Goal: Transaction & Acquisition: Purchase product/service

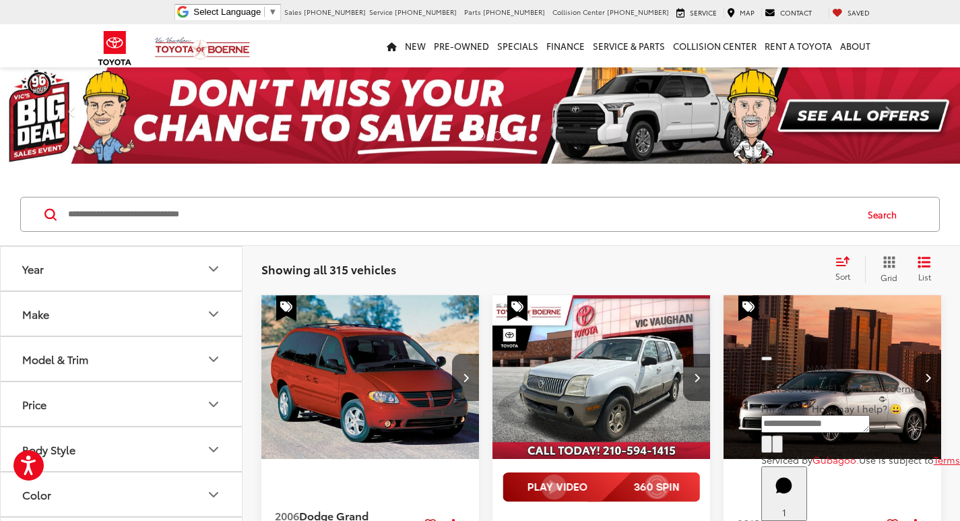
click at [309, 198] on input "Search by Make, Model, or Keyword" at bounding box center [461, 214] width 788 height 32
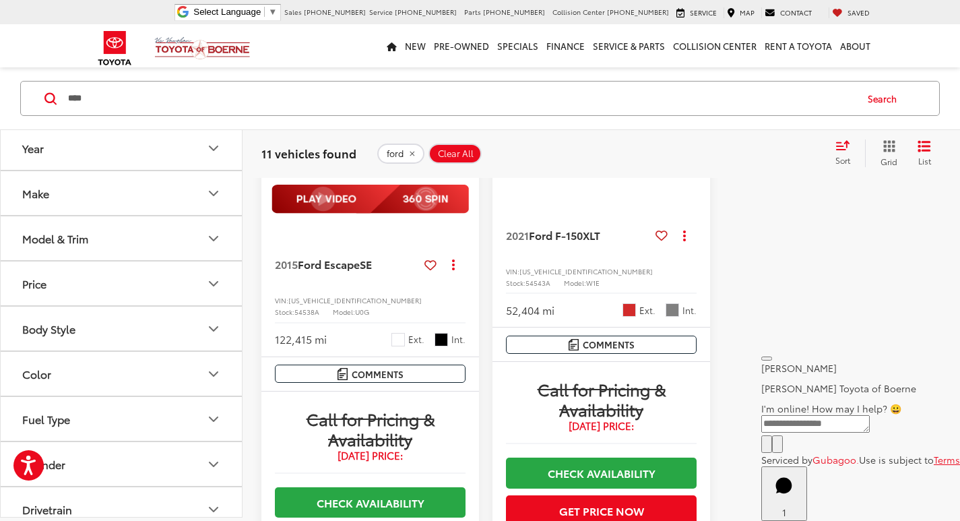
scroll to position [2474, 0]
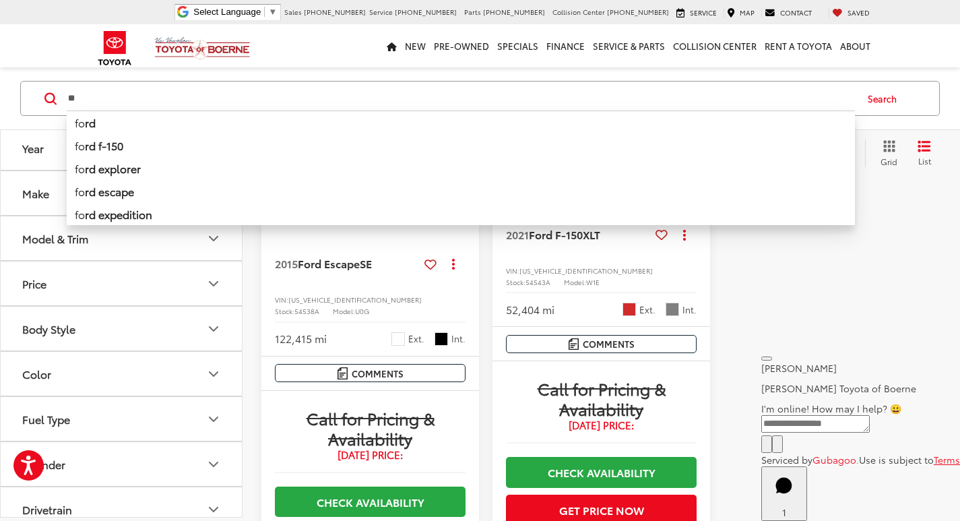
type input "*"
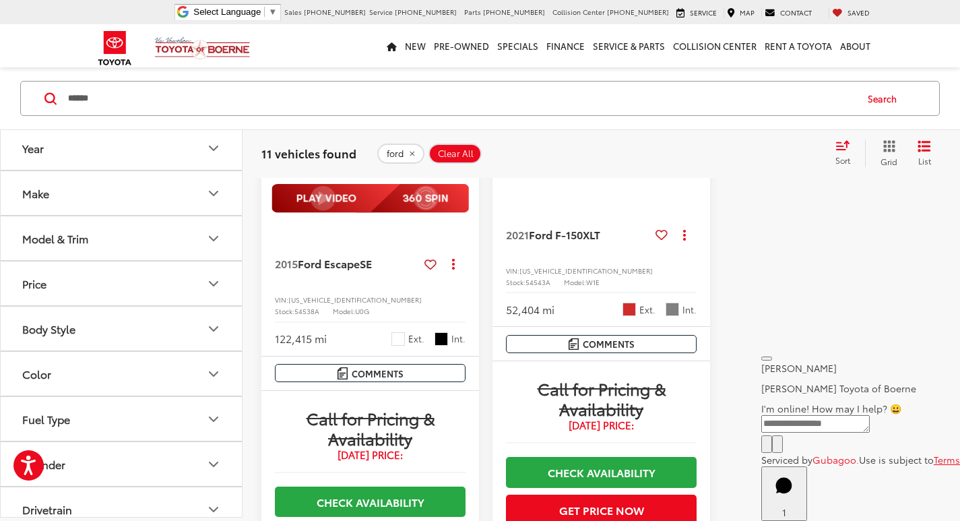
type input "******"
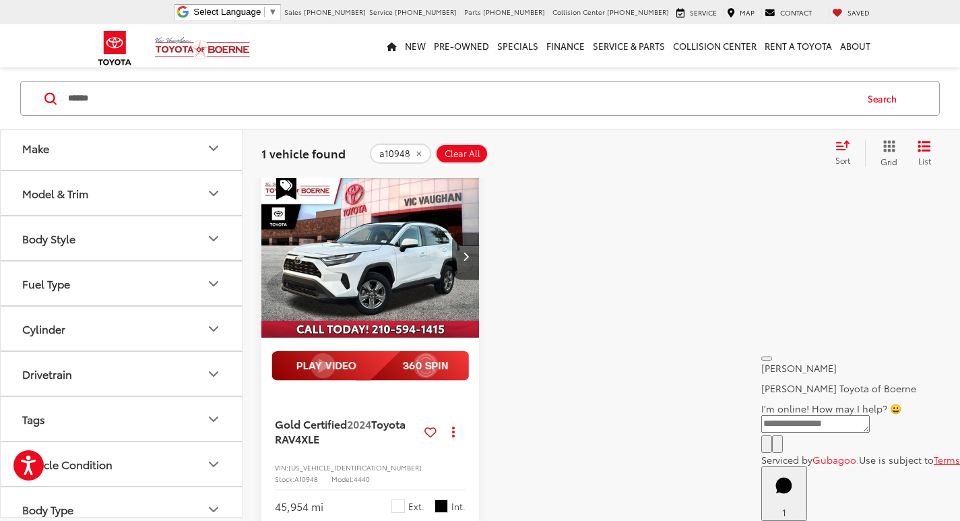
scroll to position [117, 0]
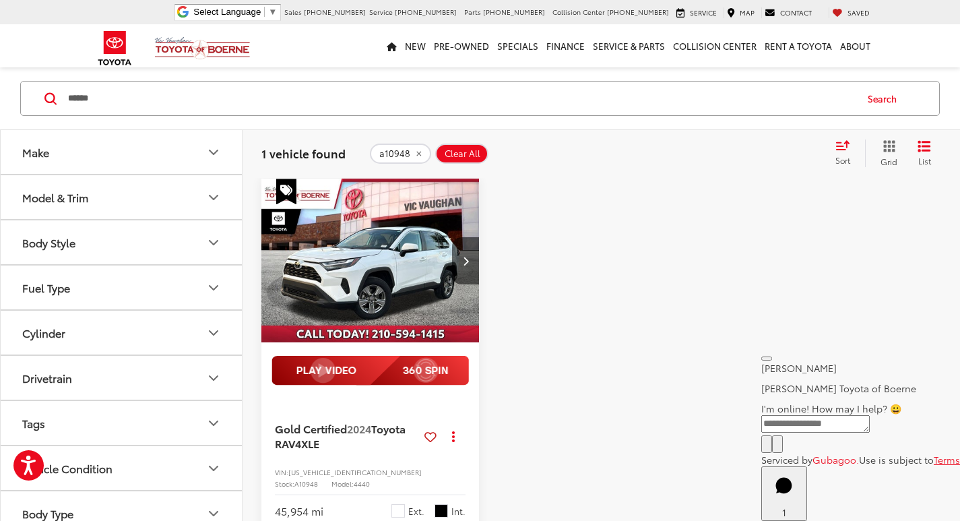
click at [446, 156] on span "Clear All" at bounding box center [463, 153] width 36 height 11
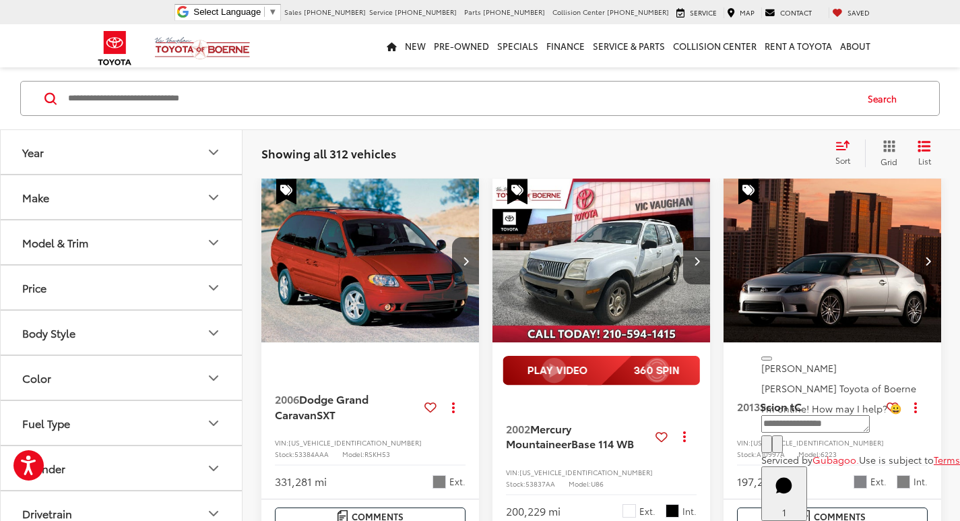
click at [192, 96] on input "Search by Make, Model, or Keyword" at bounding box center [461, 98] width 788 height 32
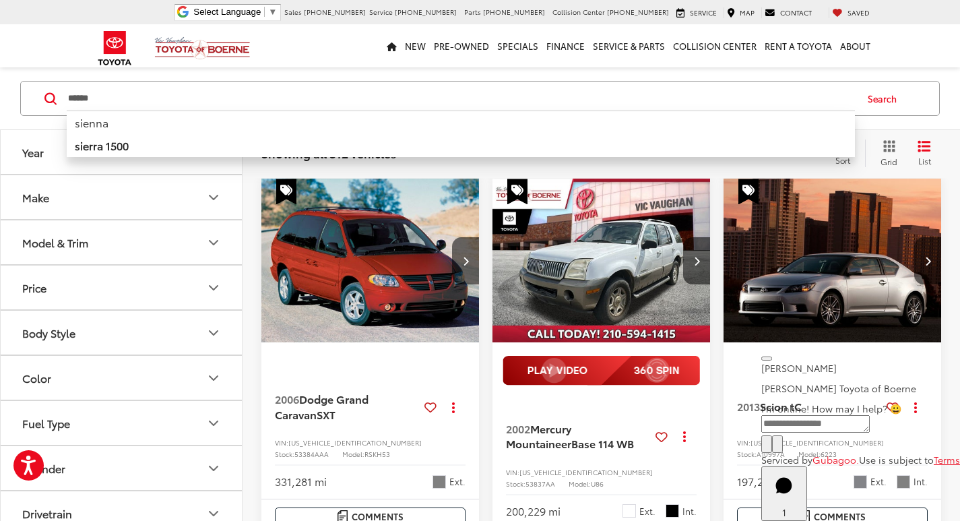
type input "******"
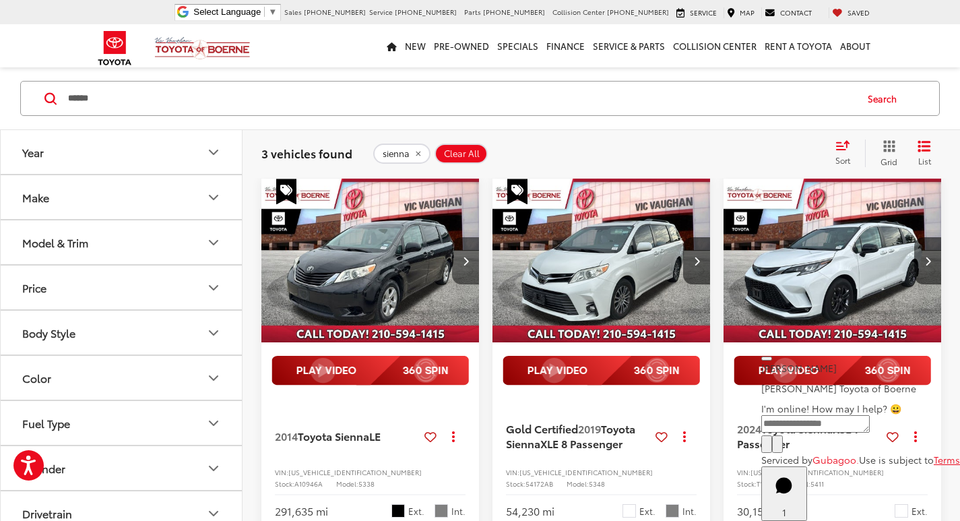
click at [457, 261] on button "Next image" at bounding box center [465, 260] width 27 height 47
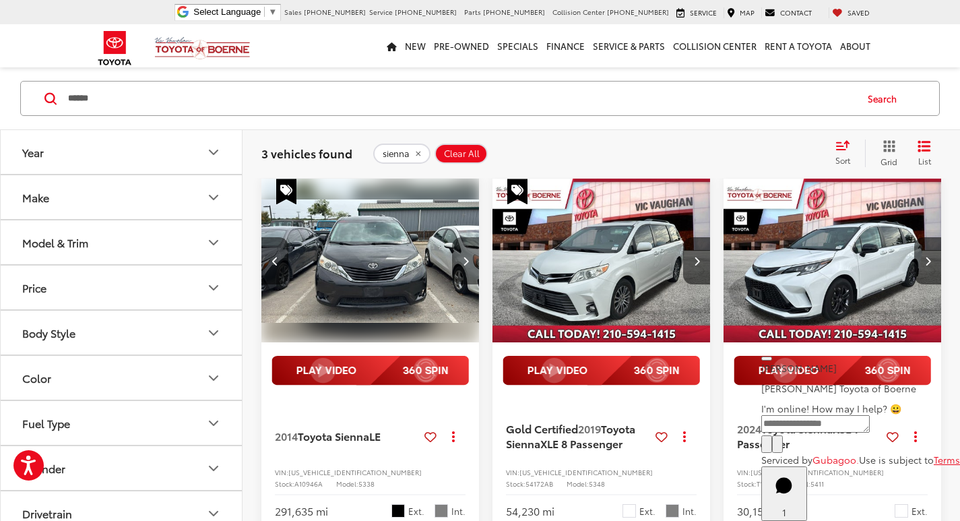
click at [457, 261] on button "Next image" at bounding box center [465, 260] width 27 height 47
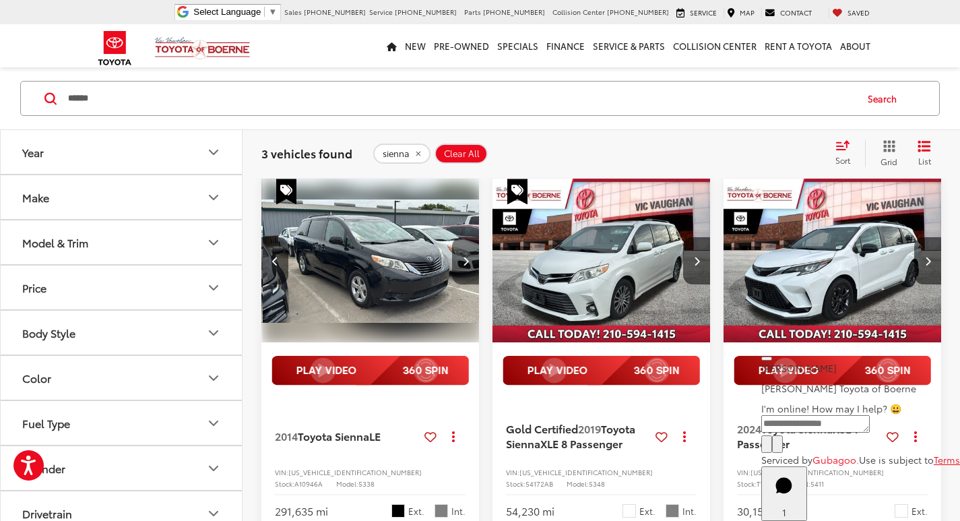
scroll to position [0, 439]
click at [467, 247] on button "Next image" at bounding box center [465, 260] width 27 height 47
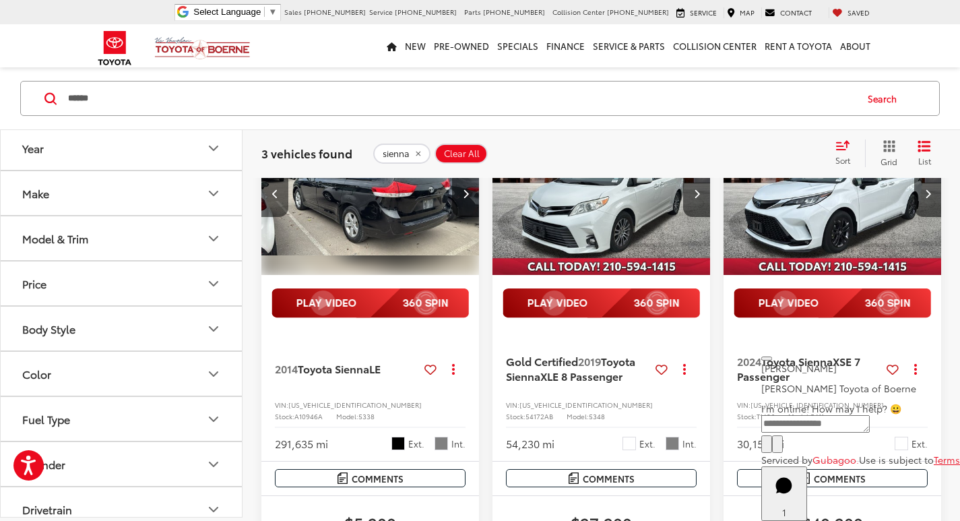
scroll to position [319, 0]
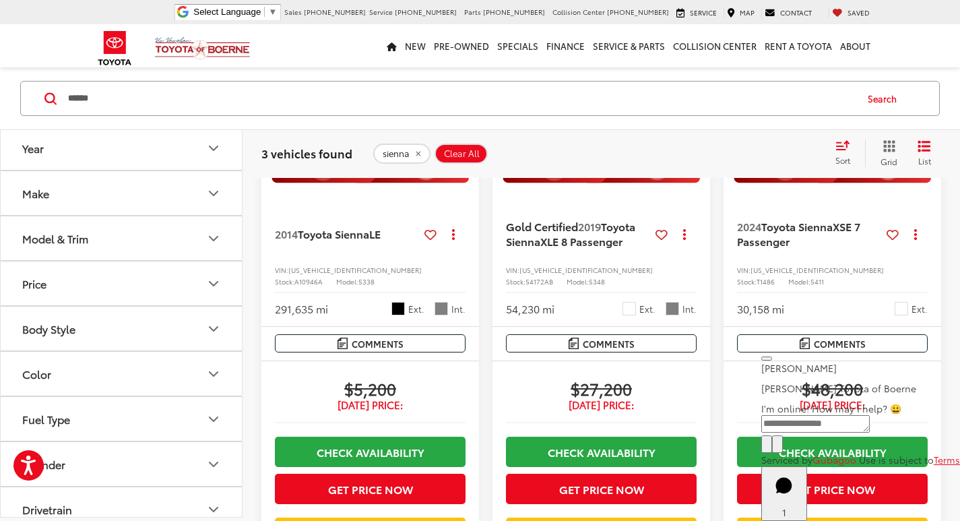
click at [472, 148] on span "Clear All" at bounding box center [462, 153] width 36 height 11
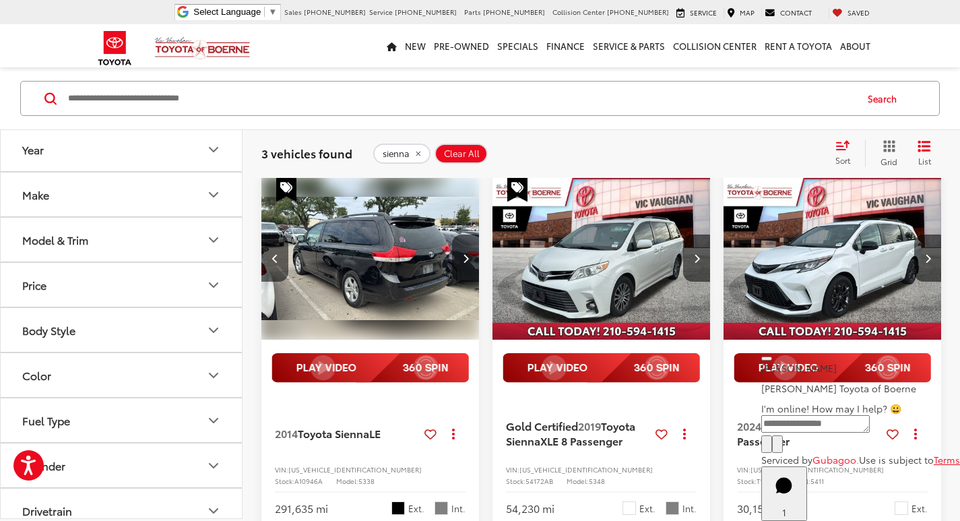
scroll to position [117, 0]
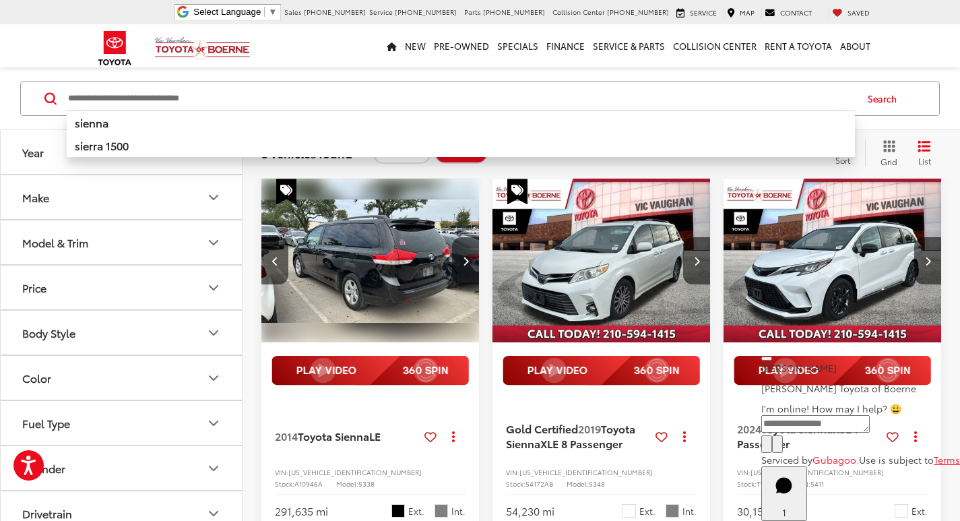
click at [440, 96] on input "Search by Make, Model, or Keyword" at bounding box center [461, 98] width 788 height 32
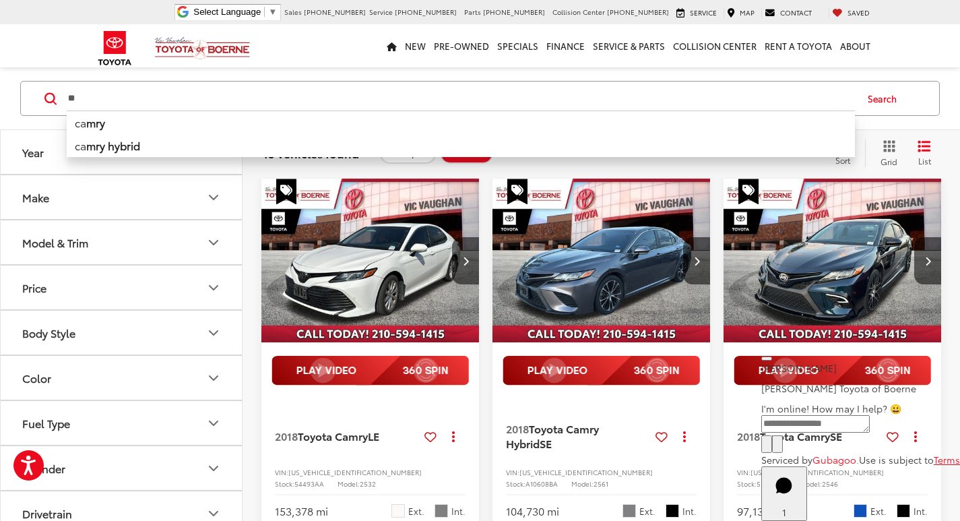
type input "*"
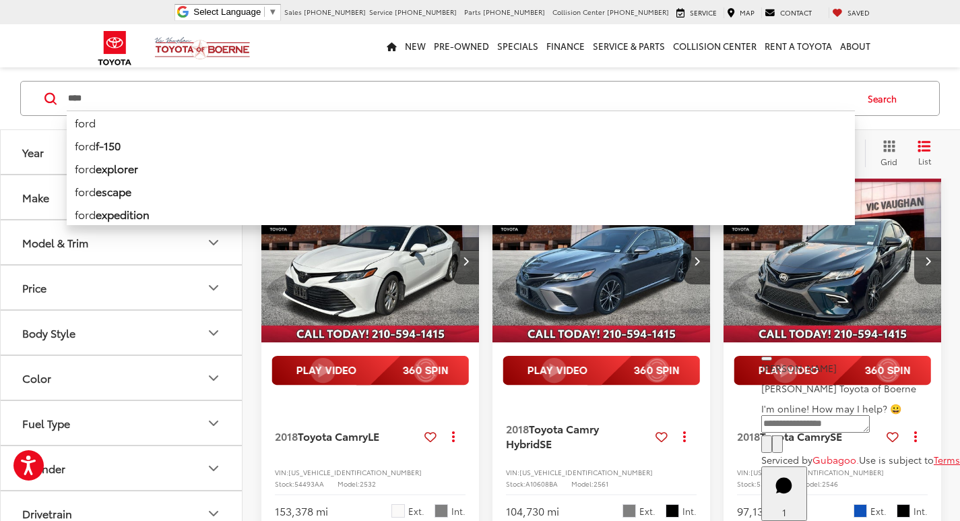
type input "****"
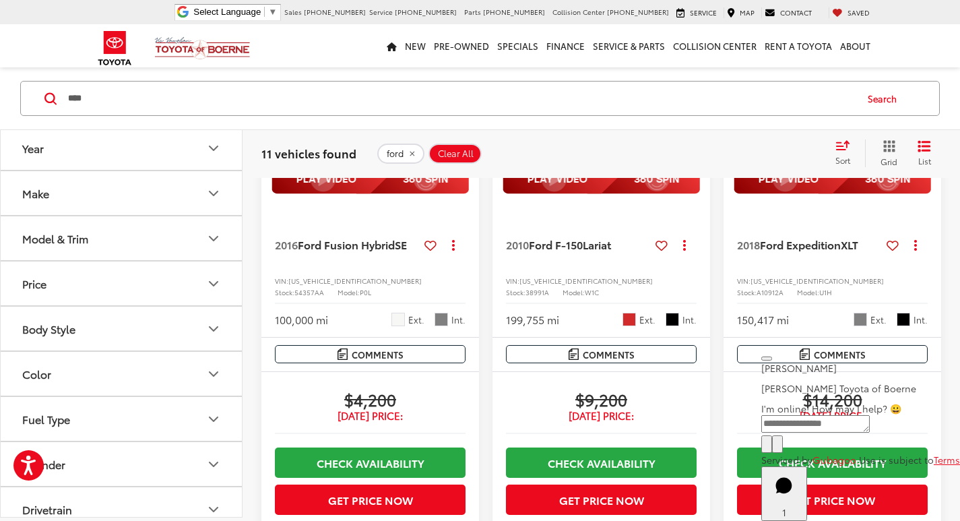
scroll to position [117, 0]
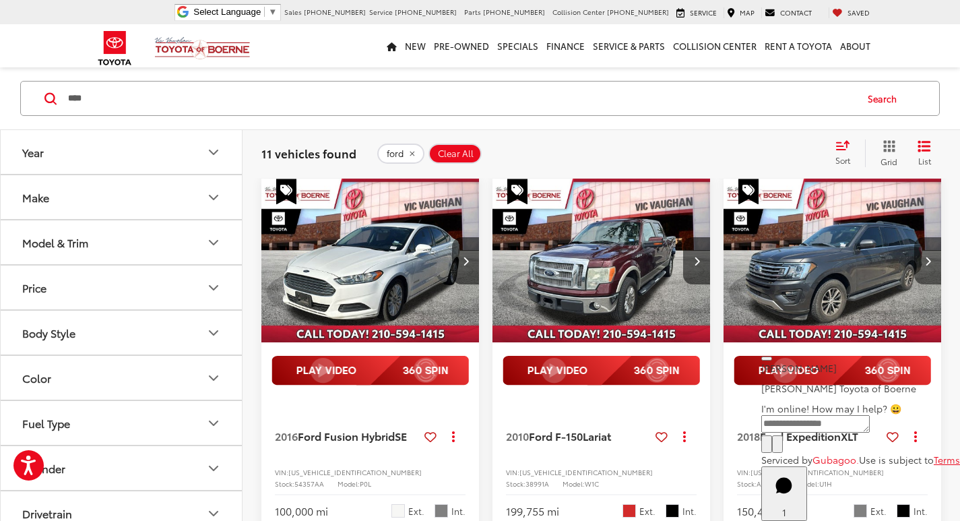
click at [929, 256] on icon "Next image" at bounding box center [928, 260] width 6 height 9
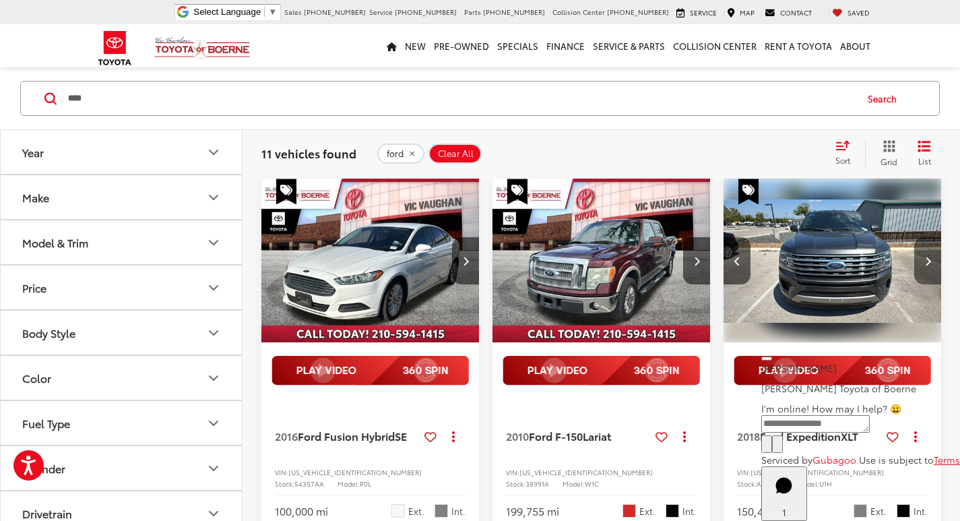
click at [929, 256] on icon "Next image" at bounding box center [928, 260] width 6 height 9
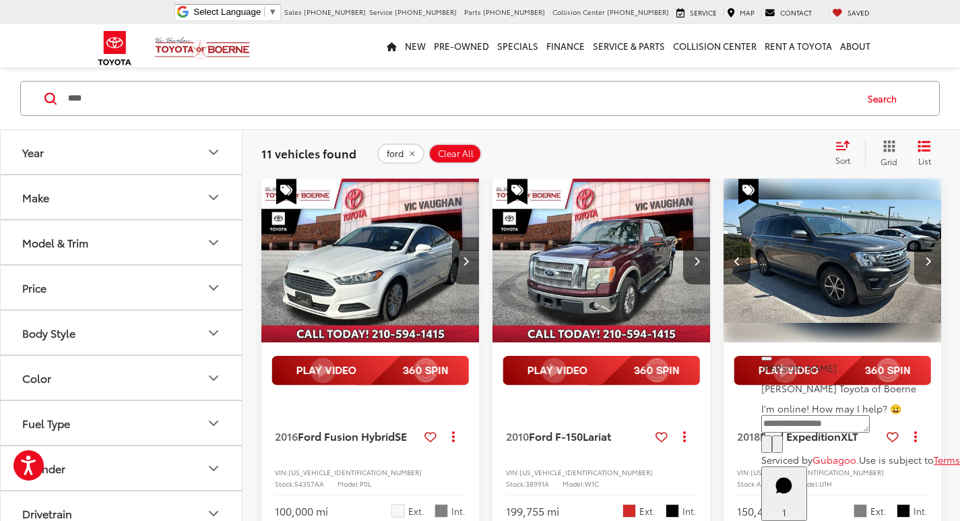
click at [929, 256] on icon "Next image" at bounding box center [928, 260] width 6 height 9
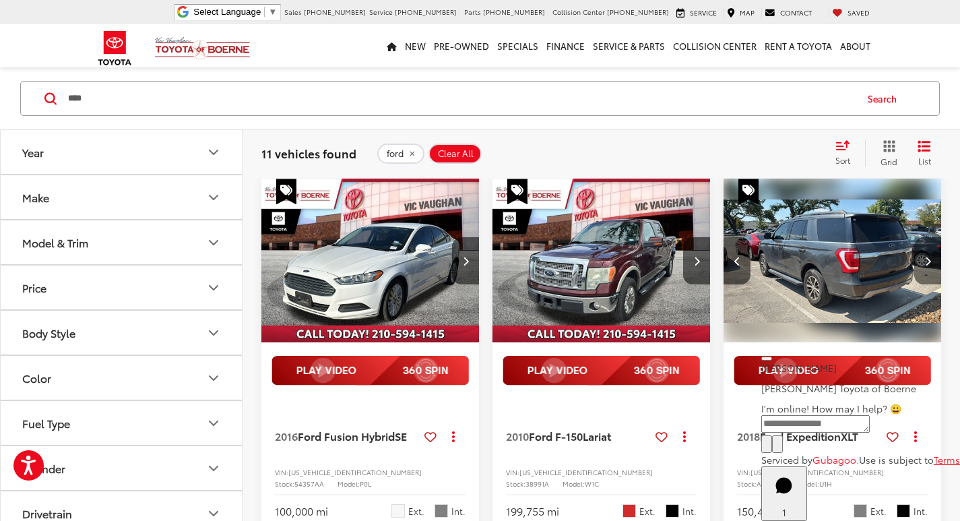
click at [929, 256] on icon "Next image" at bounding box center [928, 260] width 6 height 9
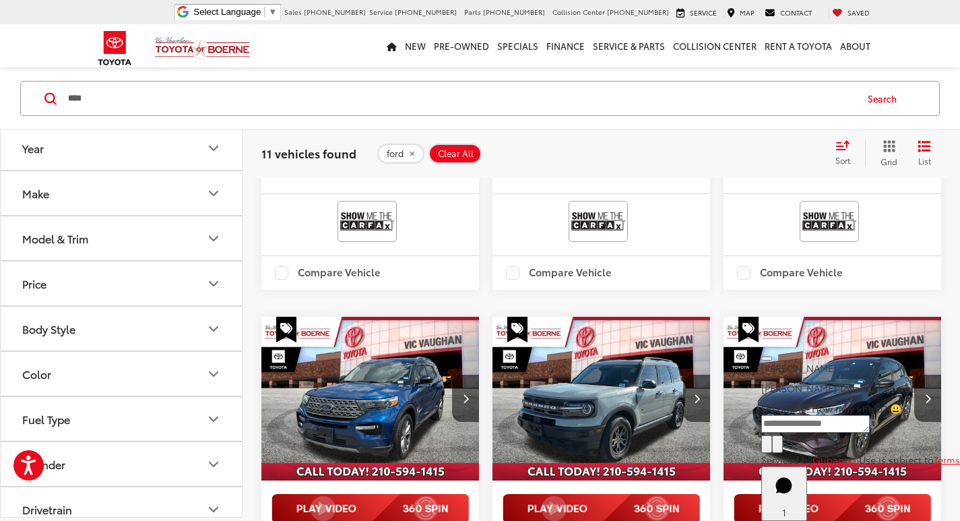
scroll to position [521, 0]
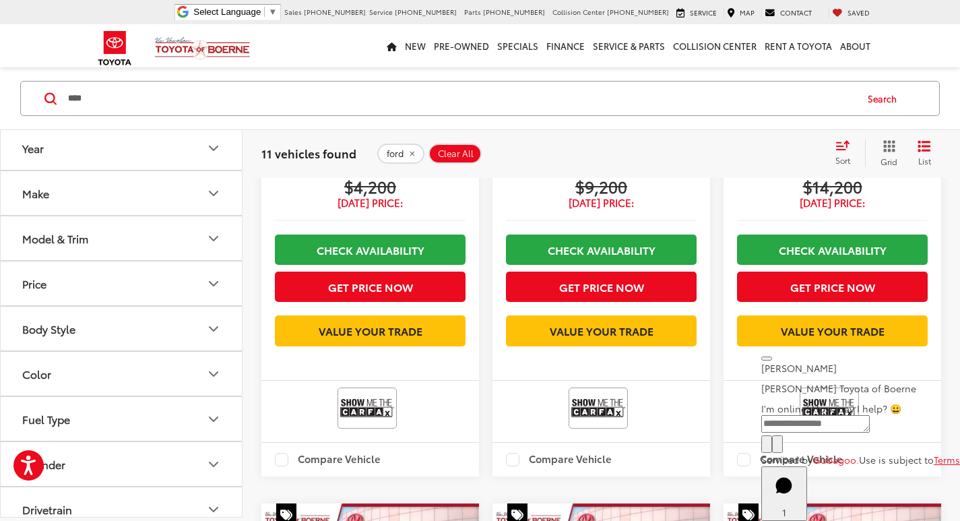
click at [472, 152] on button "Clear All" at bounding box center [454, 153] width 53 height 20
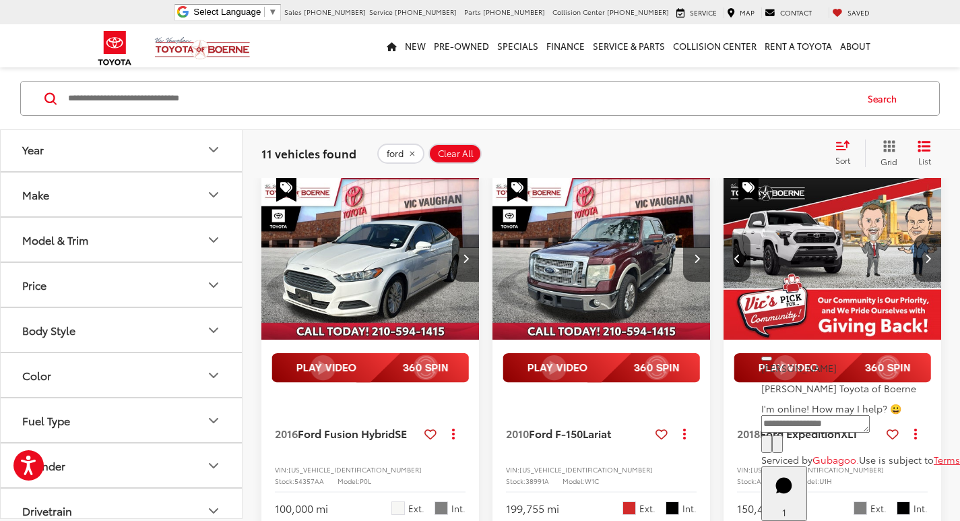
scroll to position [117, 0]
